Goal: Obtain resource: Download file/media

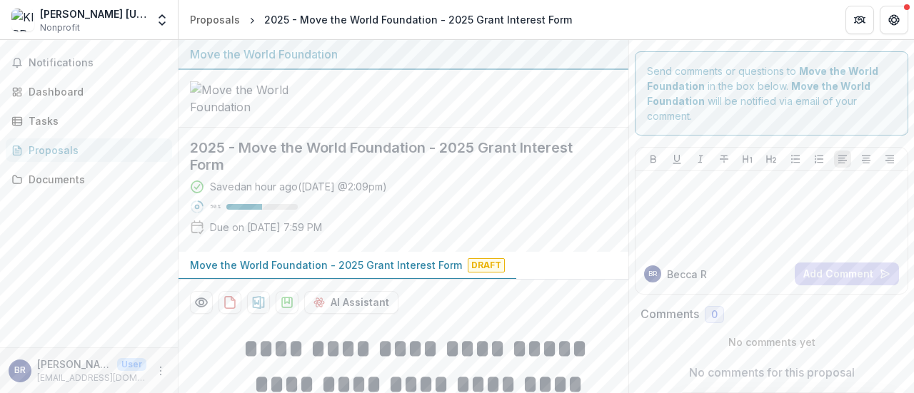
scroll to position [39, 0]
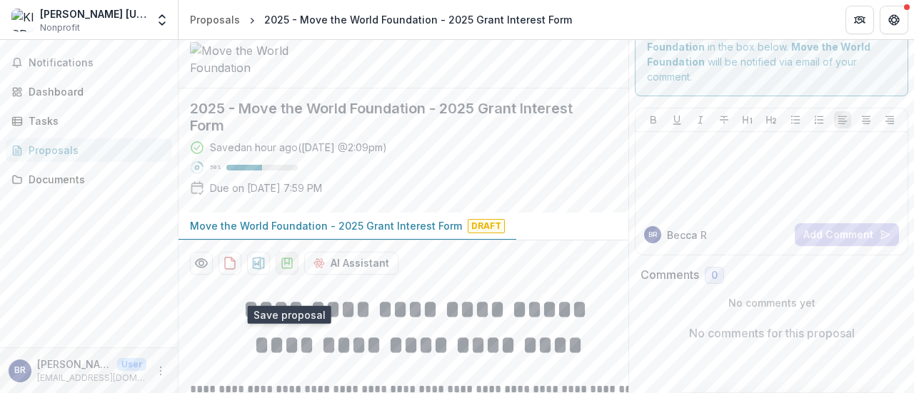
click at [286, 271] on icon "download-proposal" at bounding box center [287, 263] width 14 height 14
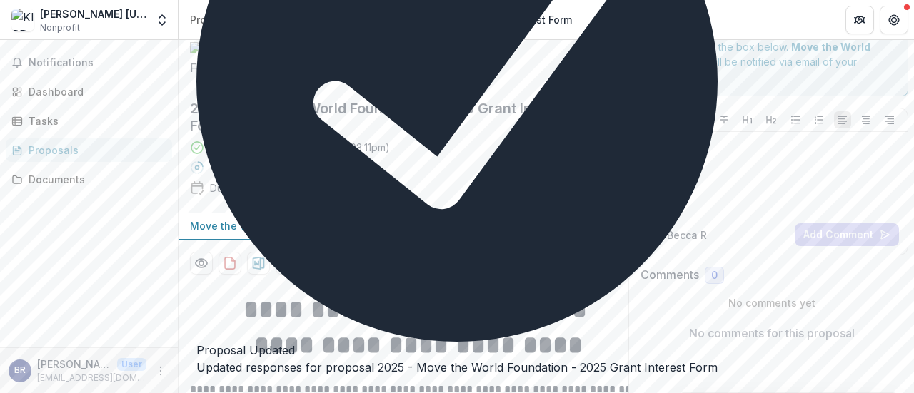
click at [196, 389] on button "Close" at bounding box center [196, 389] width 0 height 0
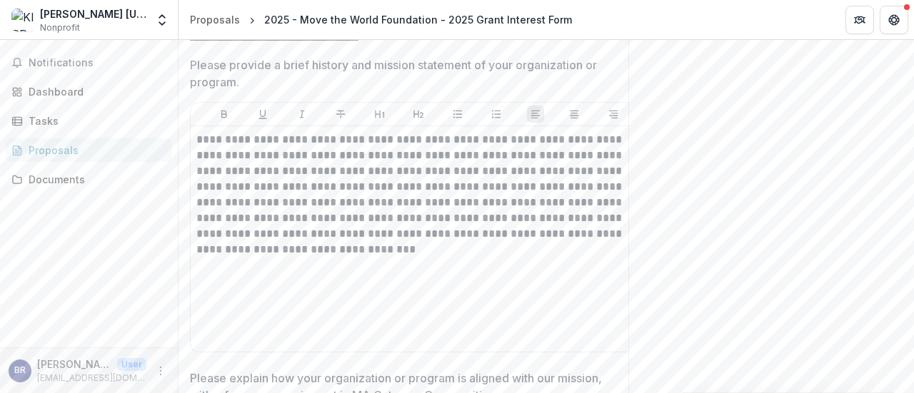
scroll to position [1880, 0]
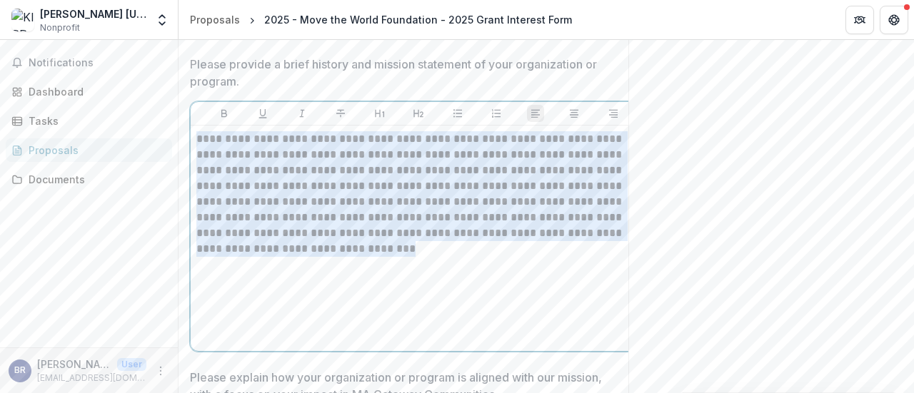
drag, startPoint x: 234, startPoint y: 256, endPoint x: 190, endPoint y: 111, distance: 152.2
click at [191, 111] on div "**********" at bounding box center [418, 226] width 455 height 249
copy p "**********"
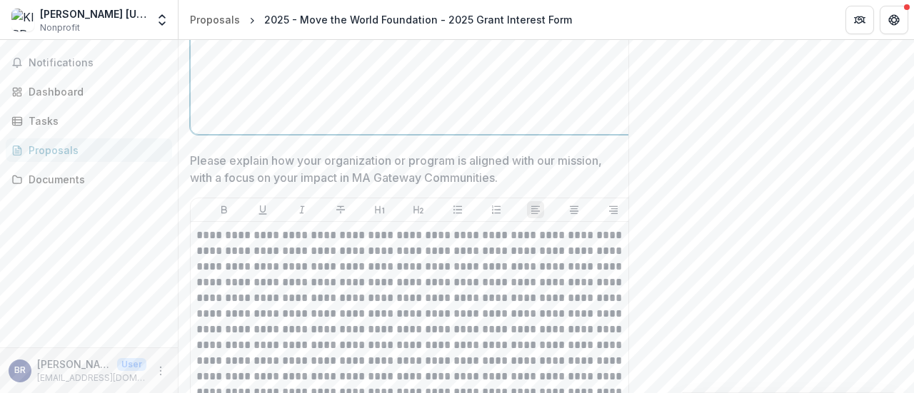
scroll to position [2217, 0]
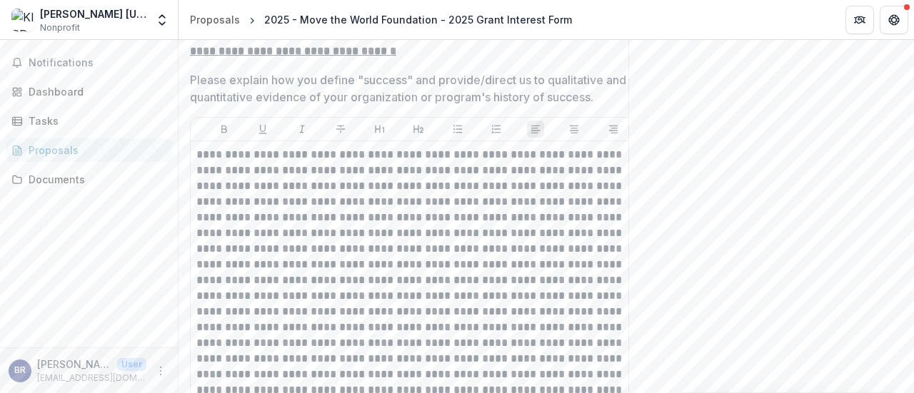
drag, startPoint x: 198, startPoint y: 119, endPoint x: 378, endPoint y: 424, distance: 354.0
click at [378, 393] on html "**********" at bounding box center [457, 196] width 914 height 393
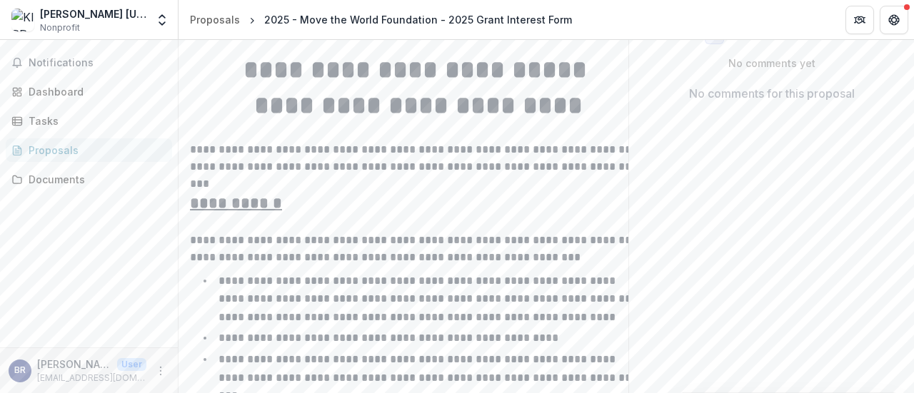
scroll to position [88, 0]
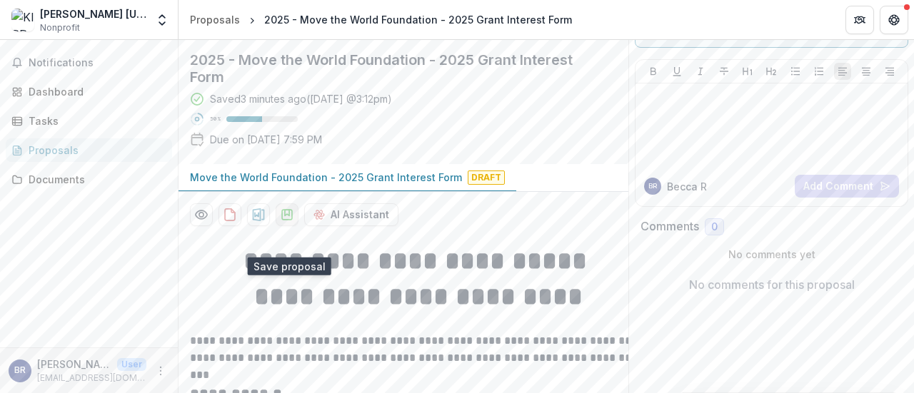
click at [282, 220] on icon "download-proposal" at bounding box center [287, 215] width 10 height 10
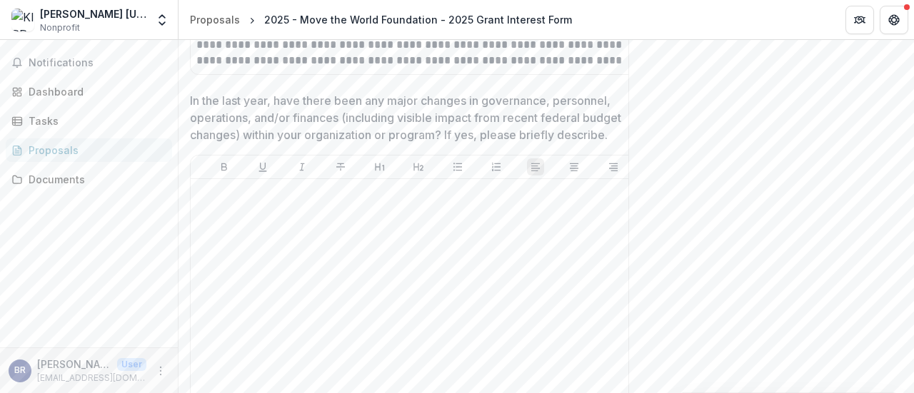
scroll to position [2569, 0]
click at [281, 236] on div at bounding box center [418, 293] width 444 height 214
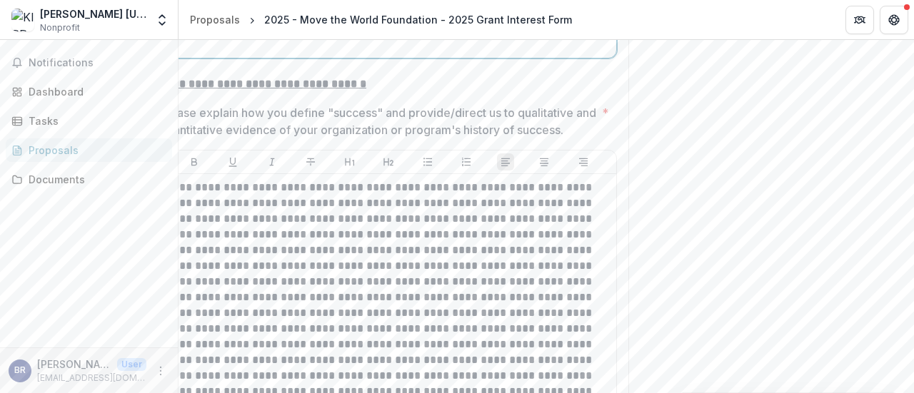
scroll to position [0, 11]
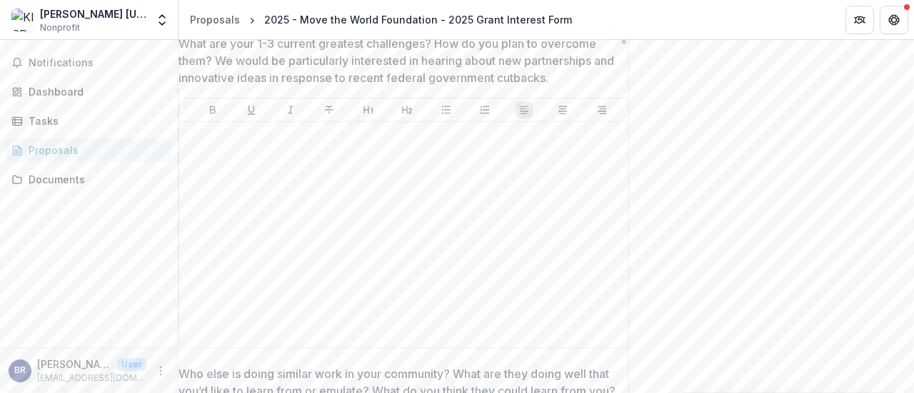
drag, startPoint x: 348, startPoint y: 226, endPoint x: 488, endPoint y: 326, distance: 171.4
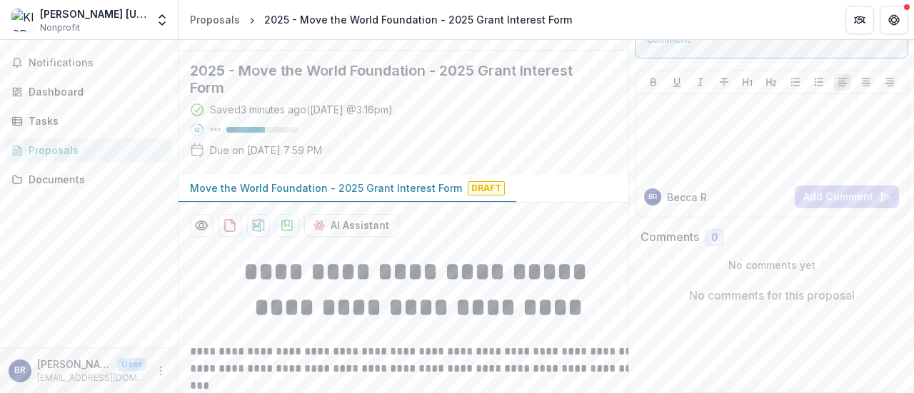
scroll to position [76, 0]
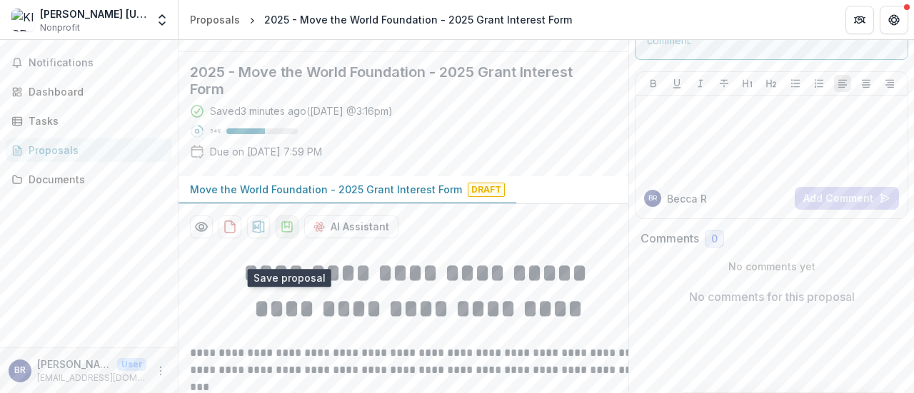
click at [287, 234] on icon "download-proposal" at bounding box center [287, 227] width 14 height 14
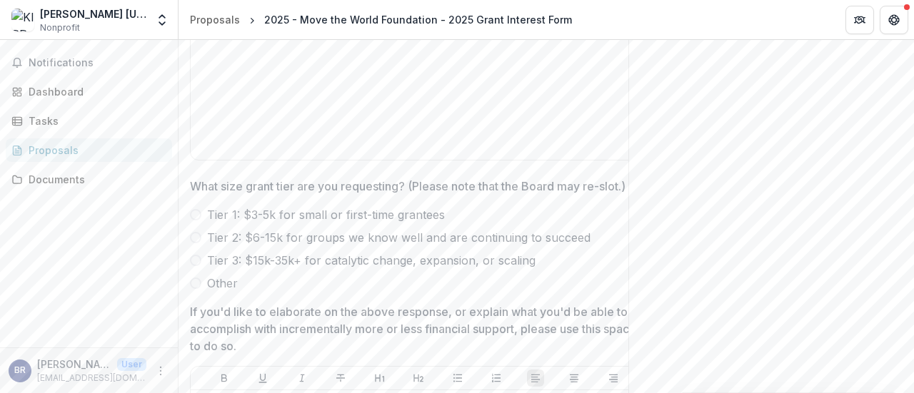
scroll to position [4246, 0]
click at [297, 245] on span "Tier 2: $6-15k for groups we know well and are continuing to succeed" at bounding box center [398, 236] width 383 height 17
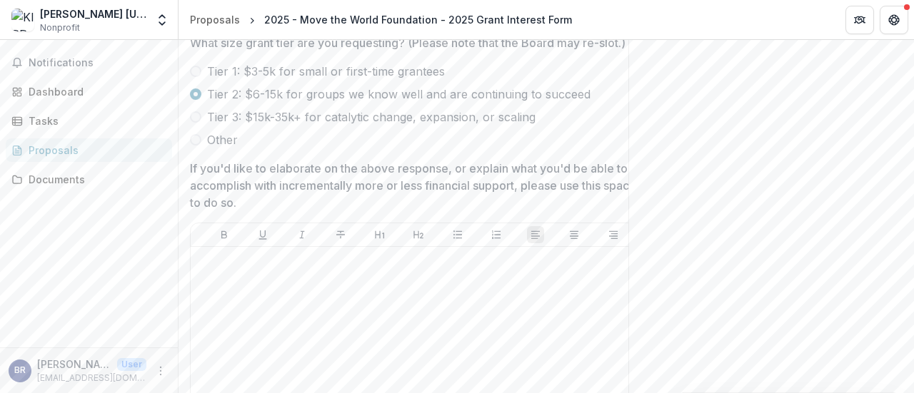
scroll to position [4389, 0]
click at [290, 306] on div at bounding box center [418, 359] width 444 height 214
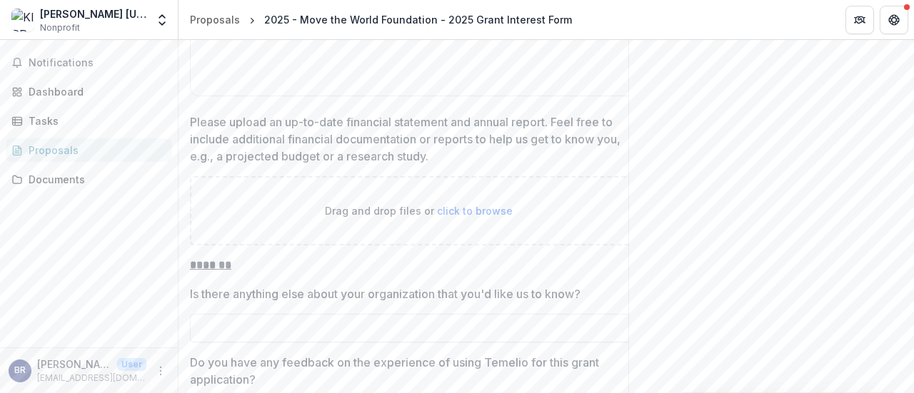
scroll to position [5457, 0]
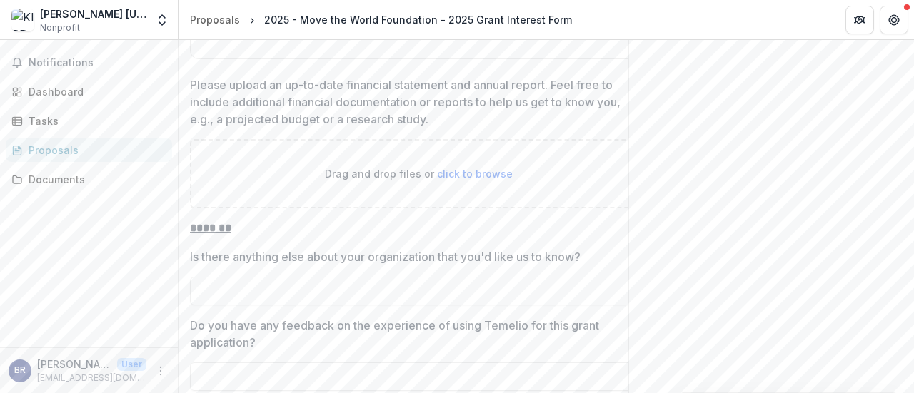
click at [482, 180] on span "click to browse" at bounding box center [475, 174] width 76 height 12
type input "**********"
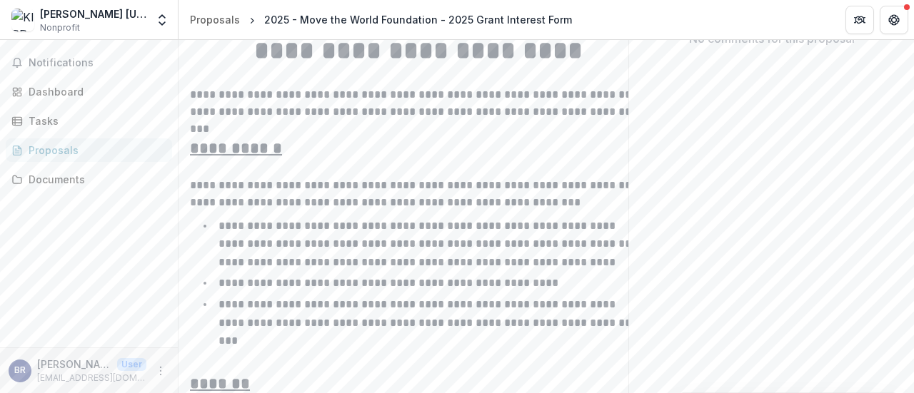
scroll to position [0, 0]
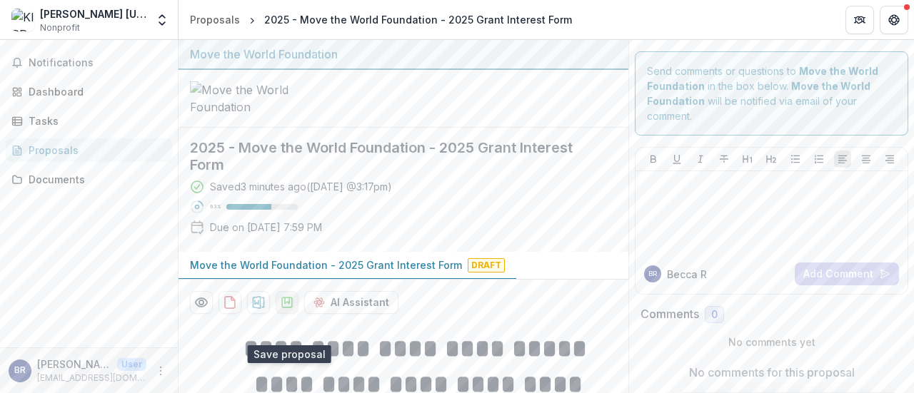
click at [286, 310] on icon "download-proposal" at bounding box center [287, 303] width 14 height 14
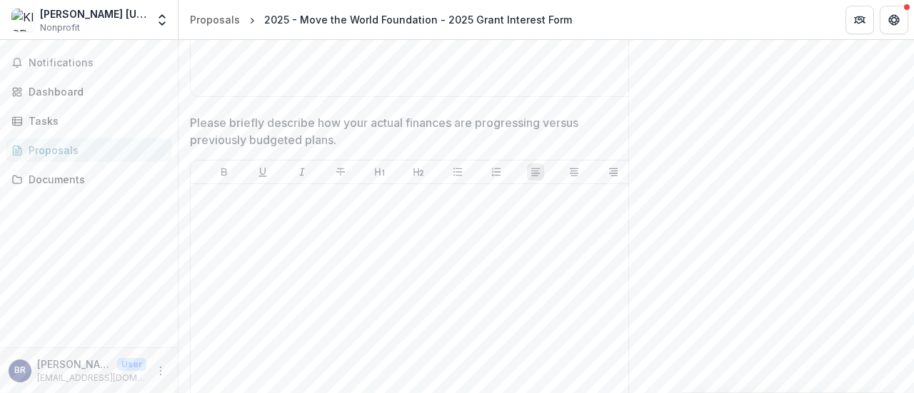
scroll to position [5108, 0]
